Goal: Task Accomplishment & Management: Use online tool/utility

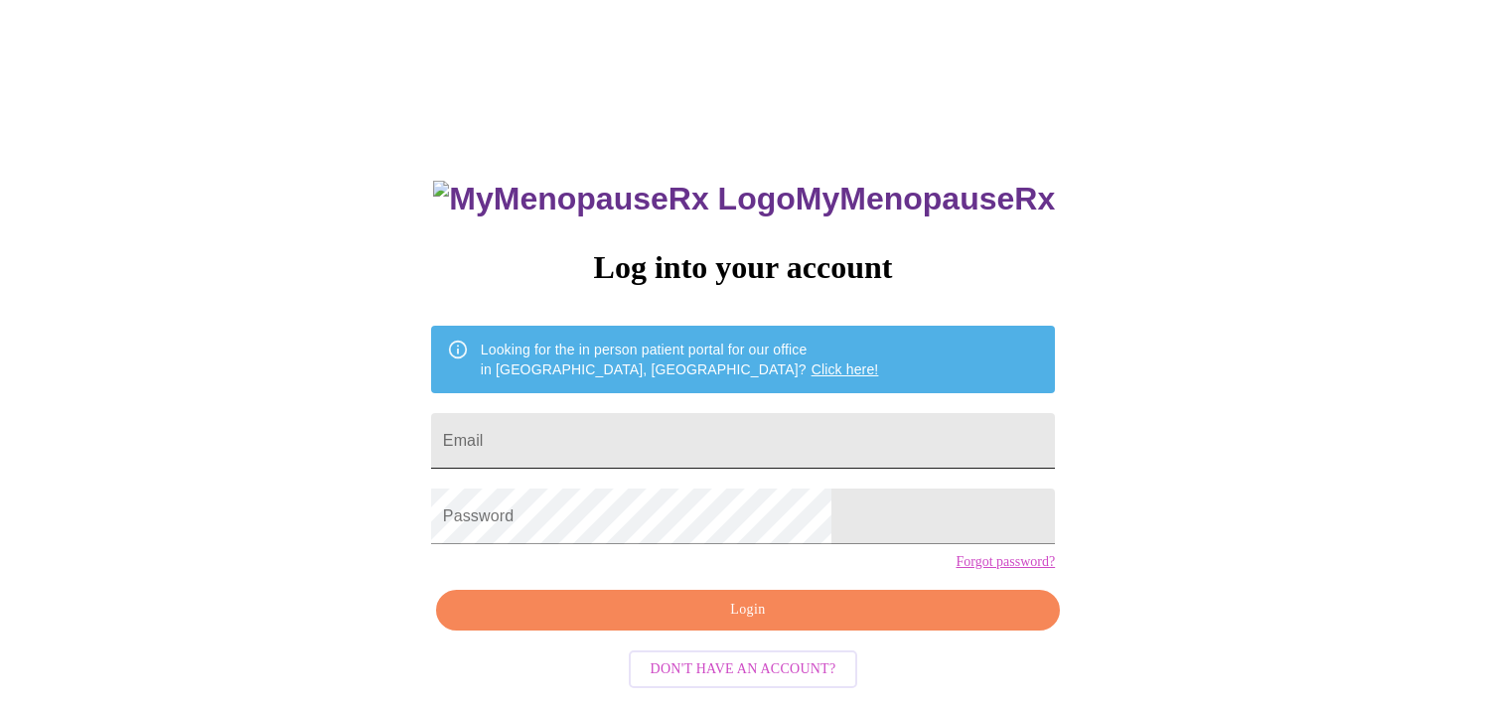
click at [752, 442] on input "Email" at bounding box center [743, 441] width 624 height 56
type input "k"
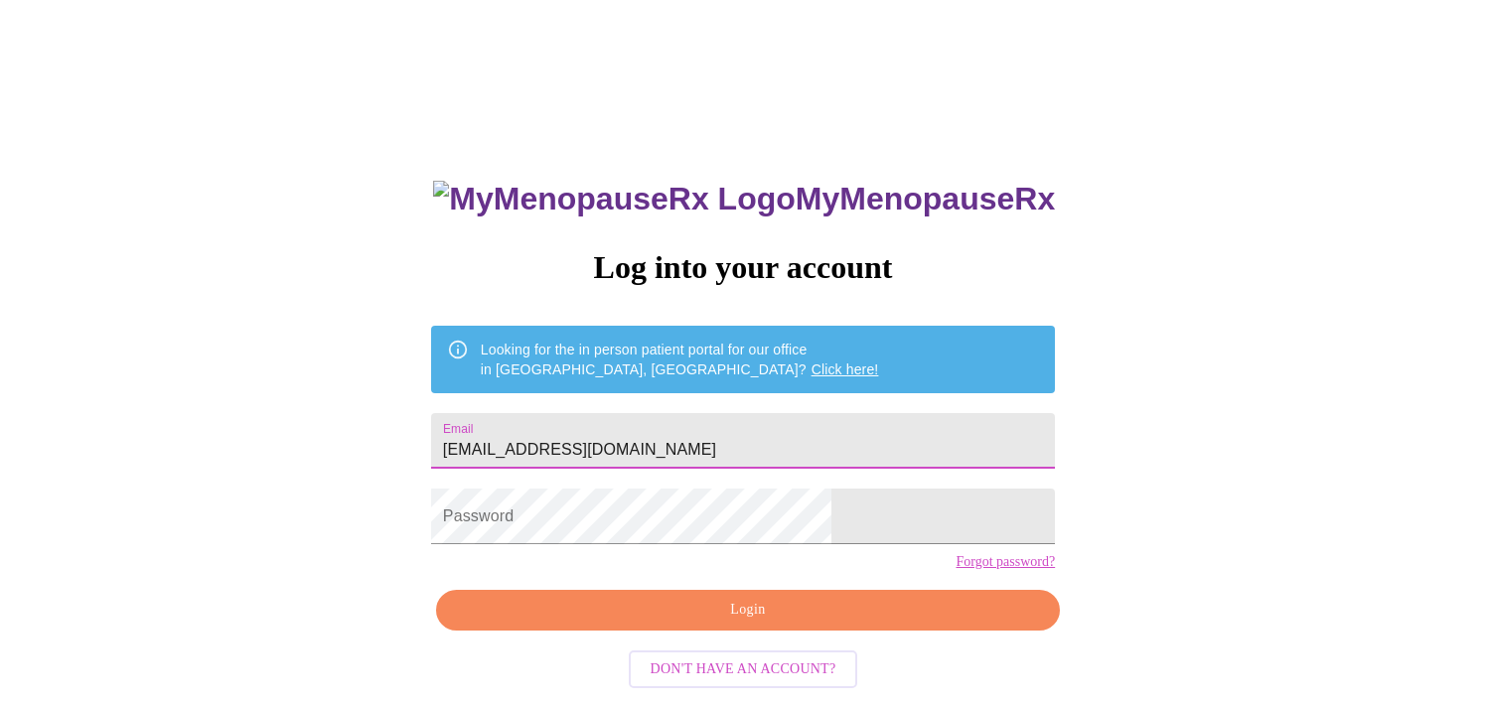
type input "[EMAIL_ADDRESS][DOMAIN_NAME]"
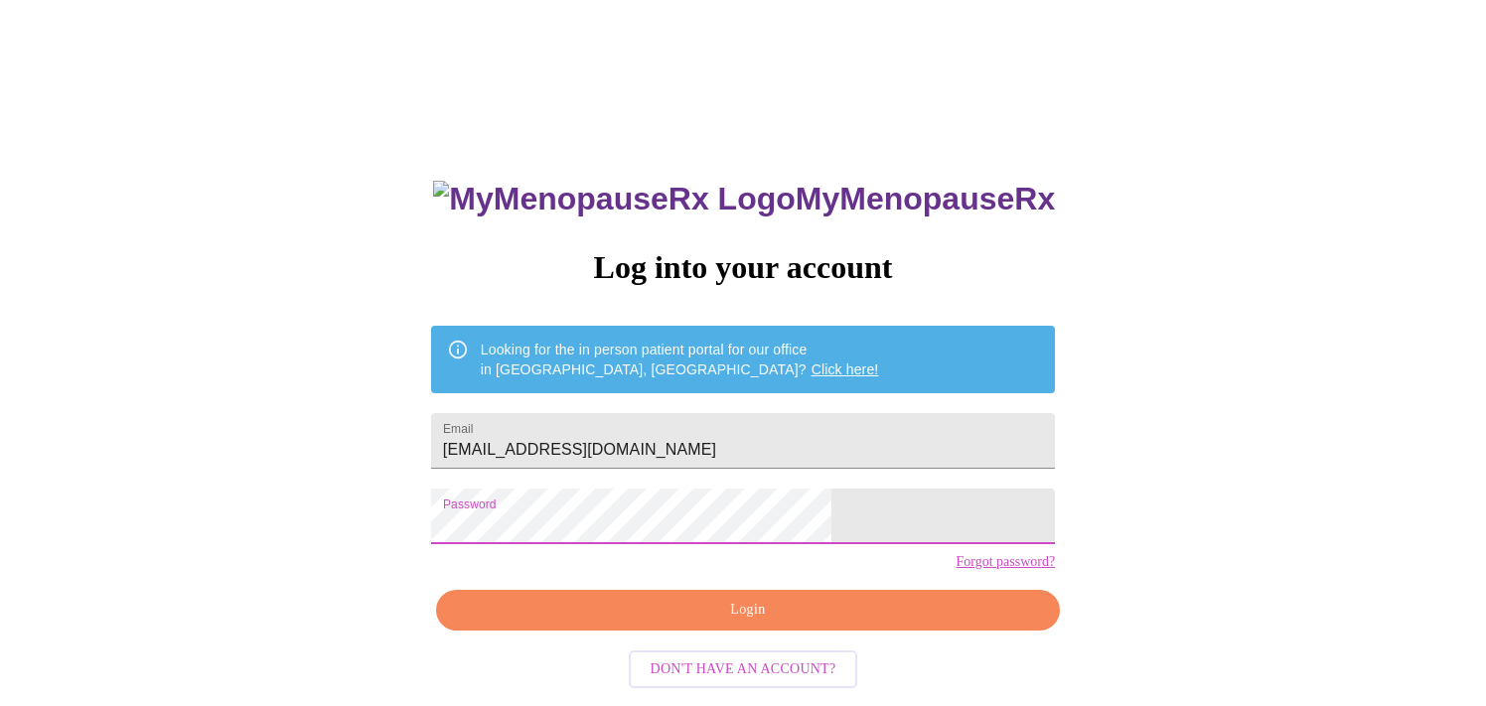
click at [751, 623] on span "Login" at bounding box center [748, 610] width 578 height 25
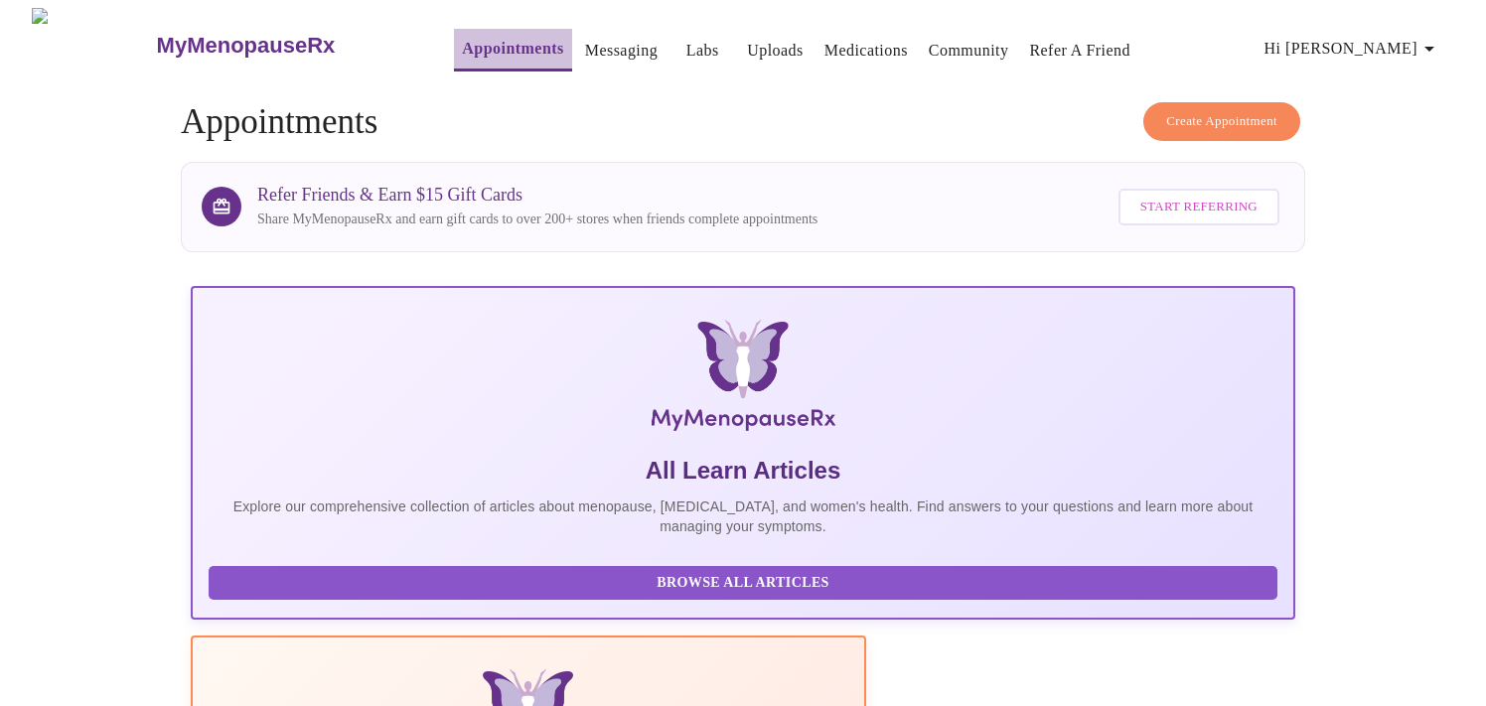
click at [488, 35] on link "Appointments" at bounding box center [512, 49] width 101 height 28
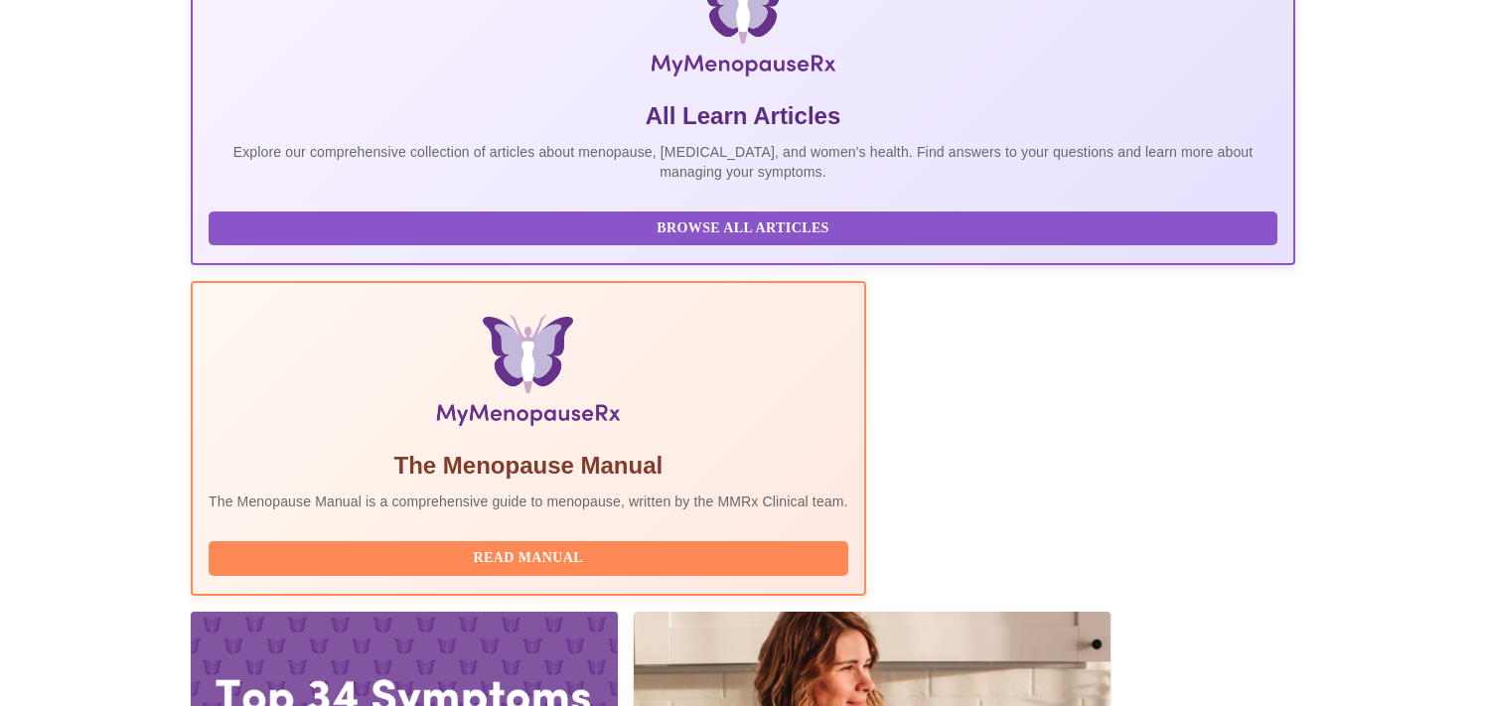
scroll to position [381, 0]
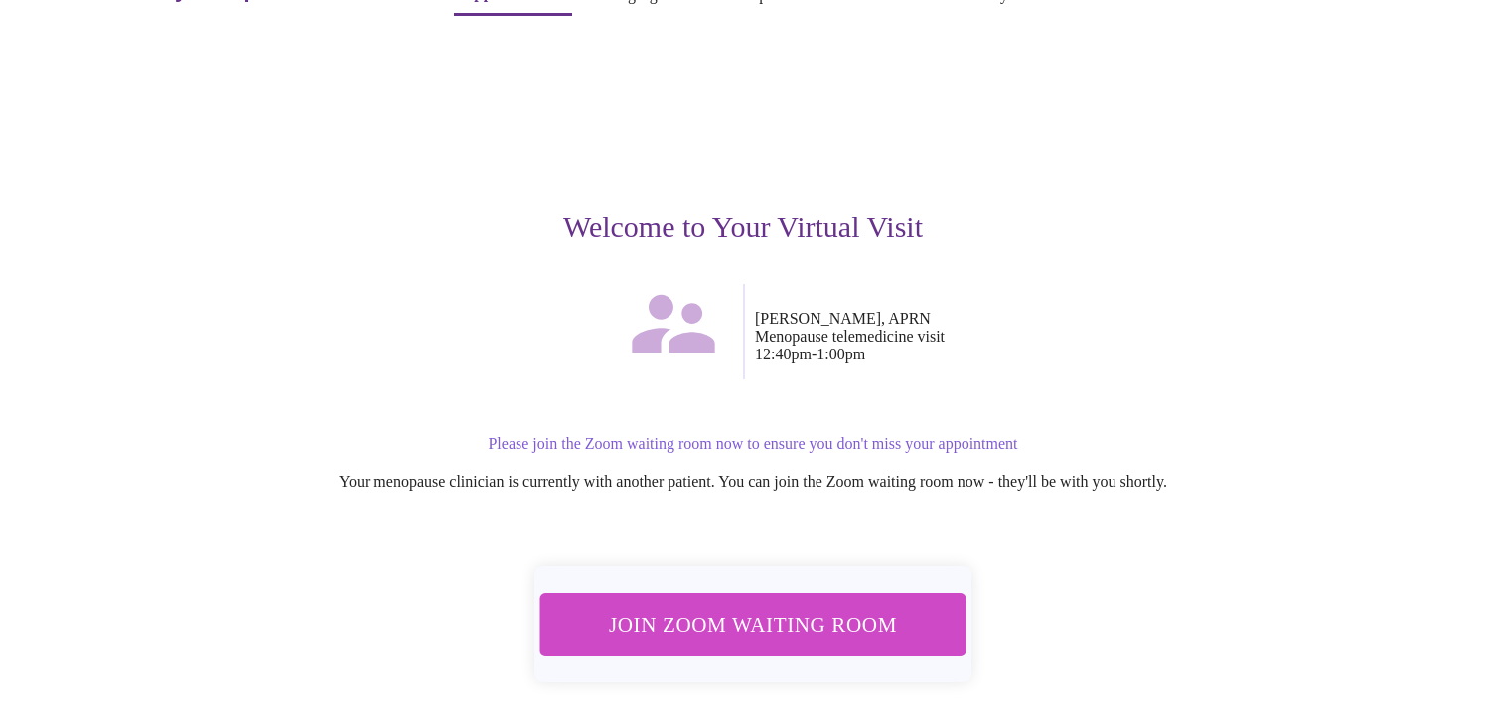
scroll to position [85, 0]
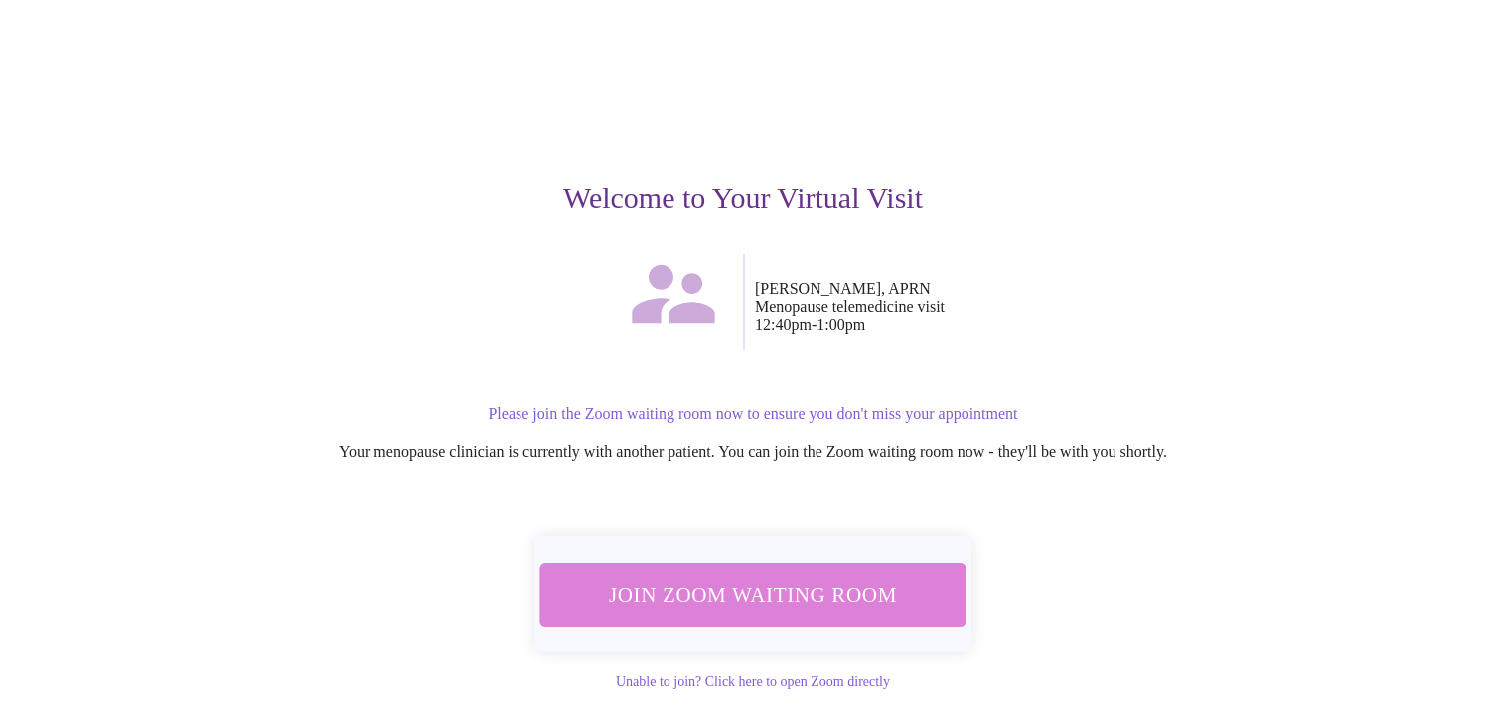
click at [850, 580] on span "Join Zoom Waiting Room" at bounding box center [753, 594] width 374 height 37
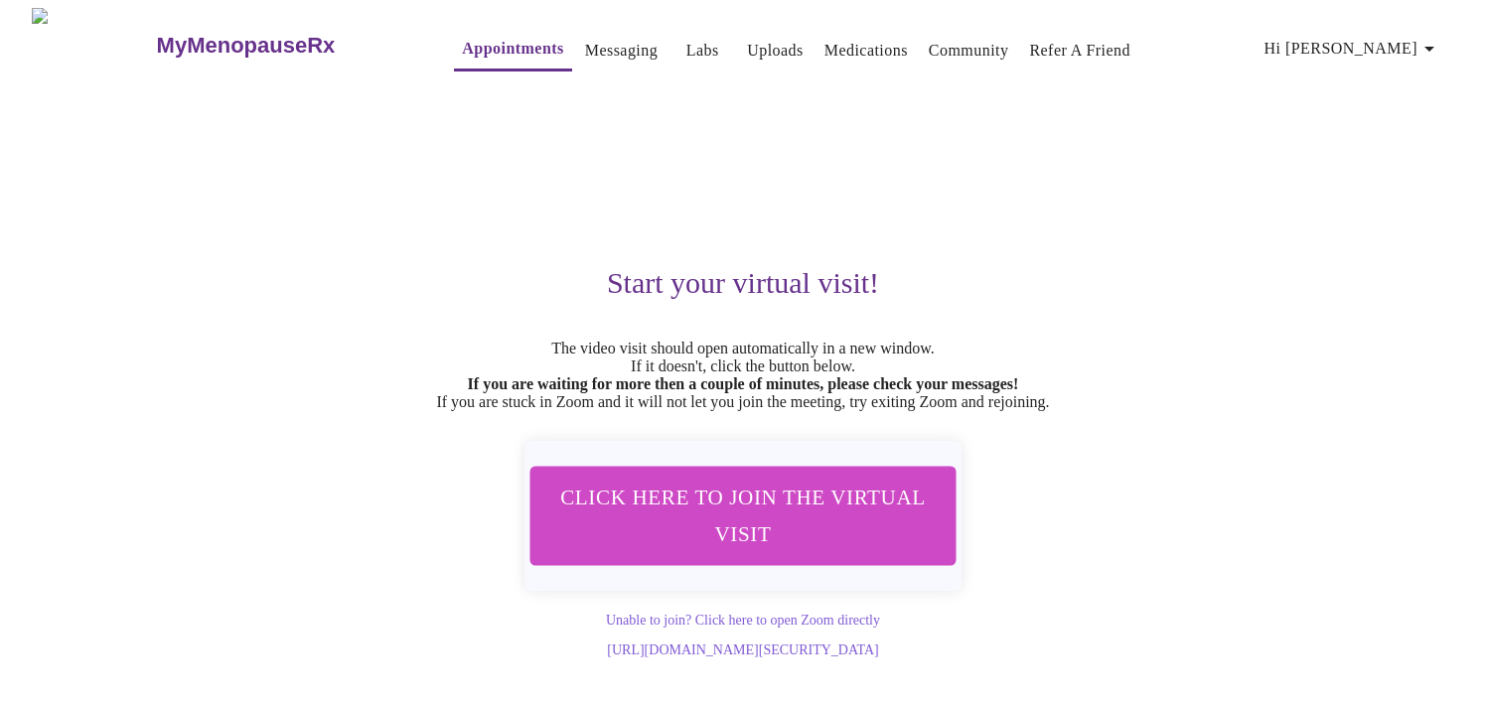
scroll to position [2, 0]
